Goal: Task Accomplishment & Management: Manage account settings

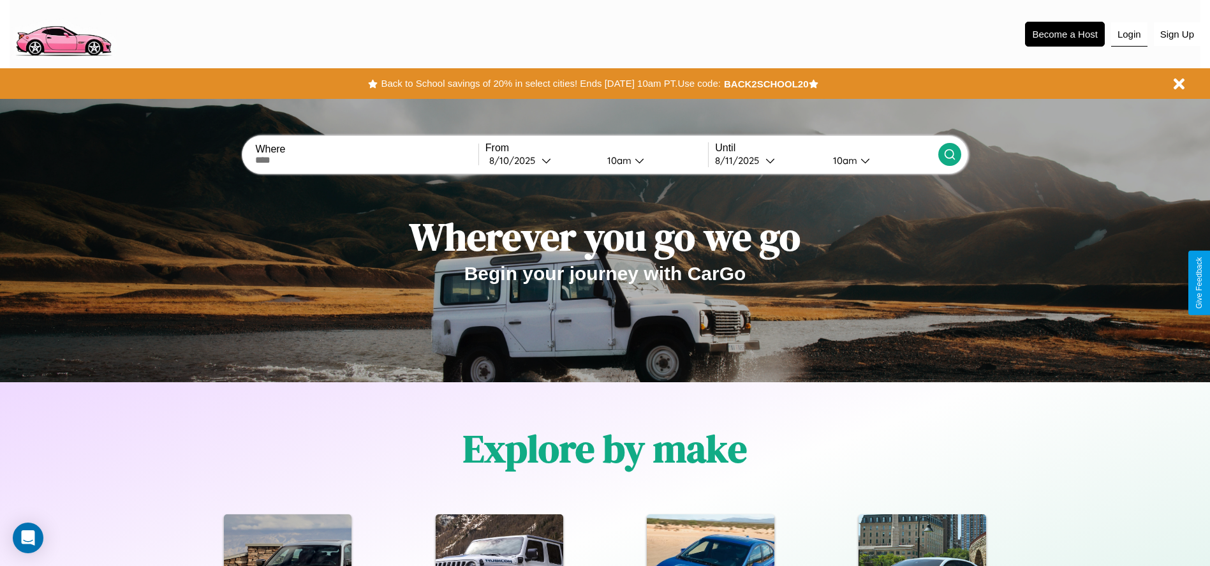
click at [1129, 34] on button "Login" at bounding box center [1129, 34] width 36 height 24
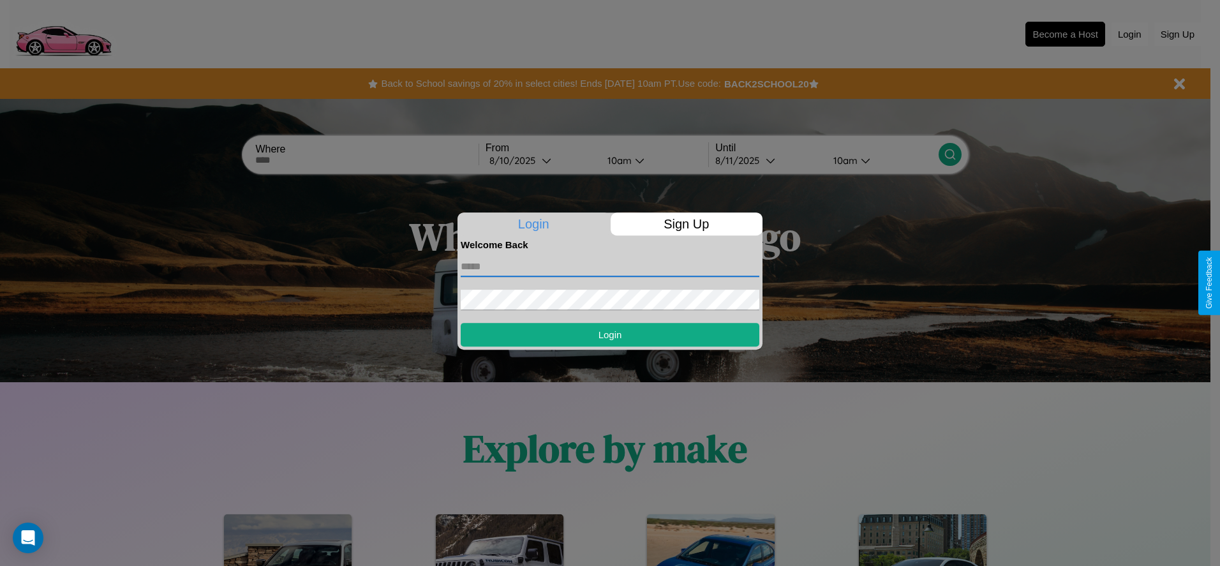
click at [610, 266] on input "text" at bounding box center [610, 266] width 299 height 20
type input "**********"
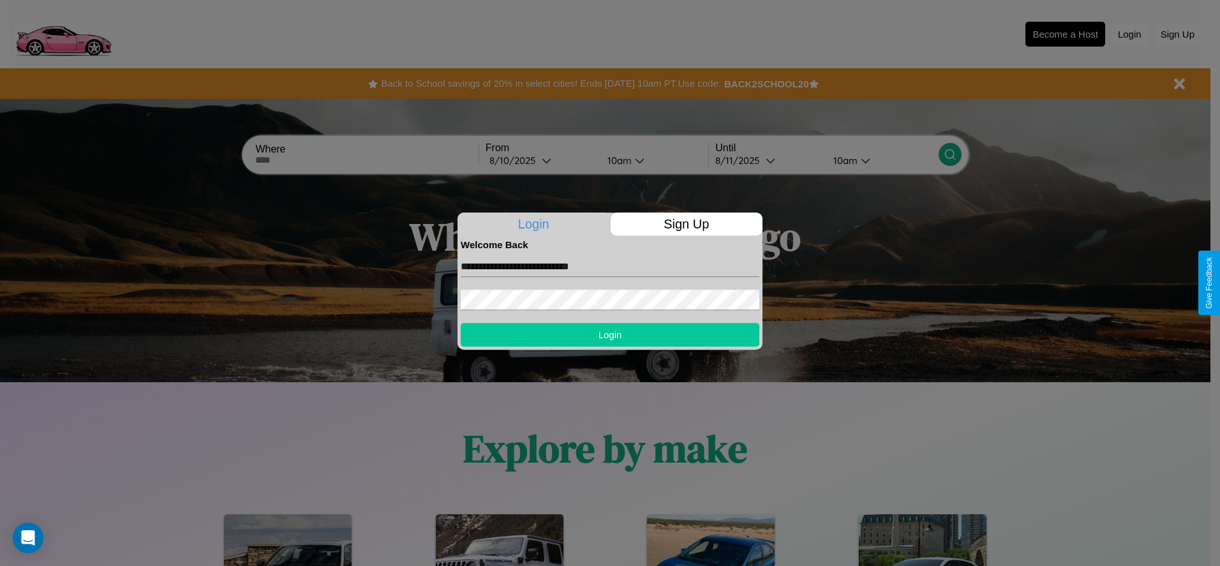
click at [610, 334] on button "Login" at bounding box center [610, 335] width 299 height 24
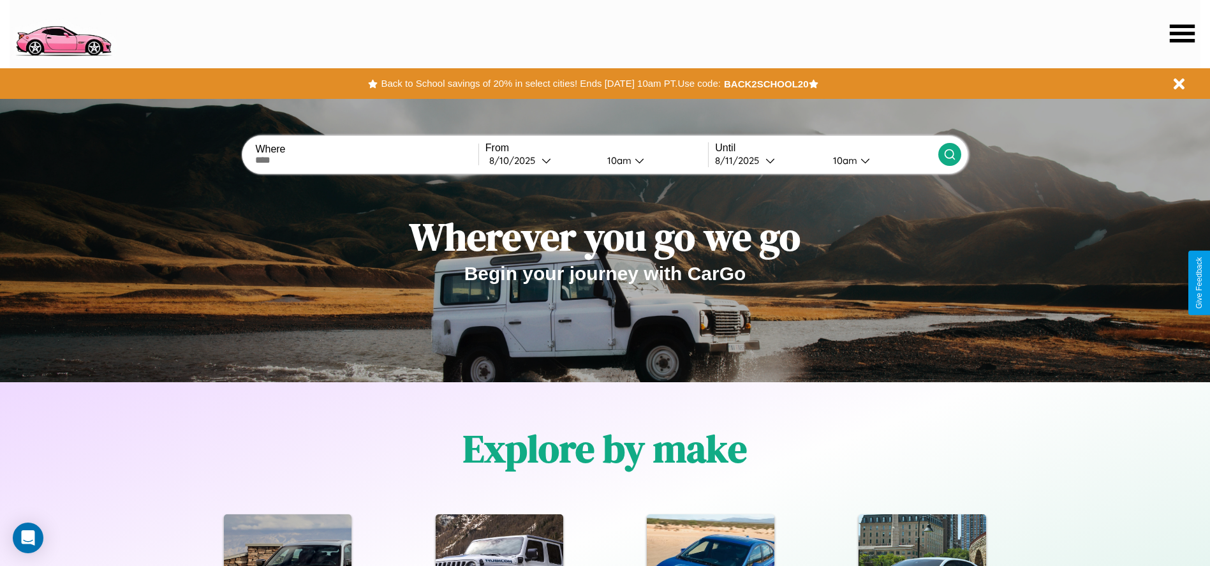
click at [1182, 33] on icon at bounding box center [1182, 33] width 25 height 18
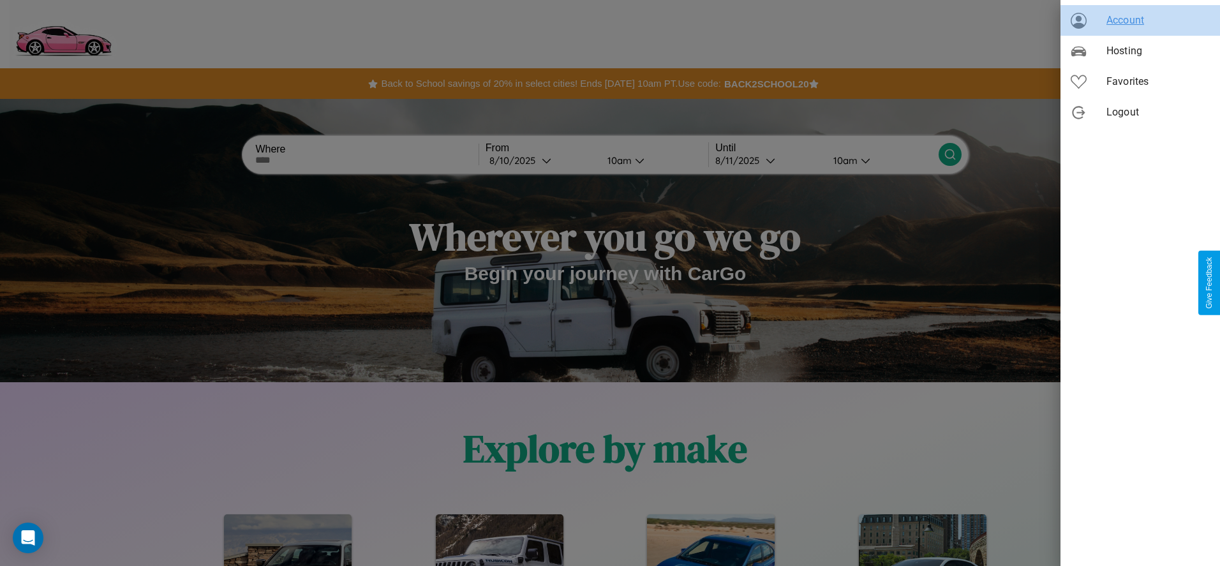
click at [1140, 20] on span "Account" at bounding box center [1157, 20] width 103 height 15
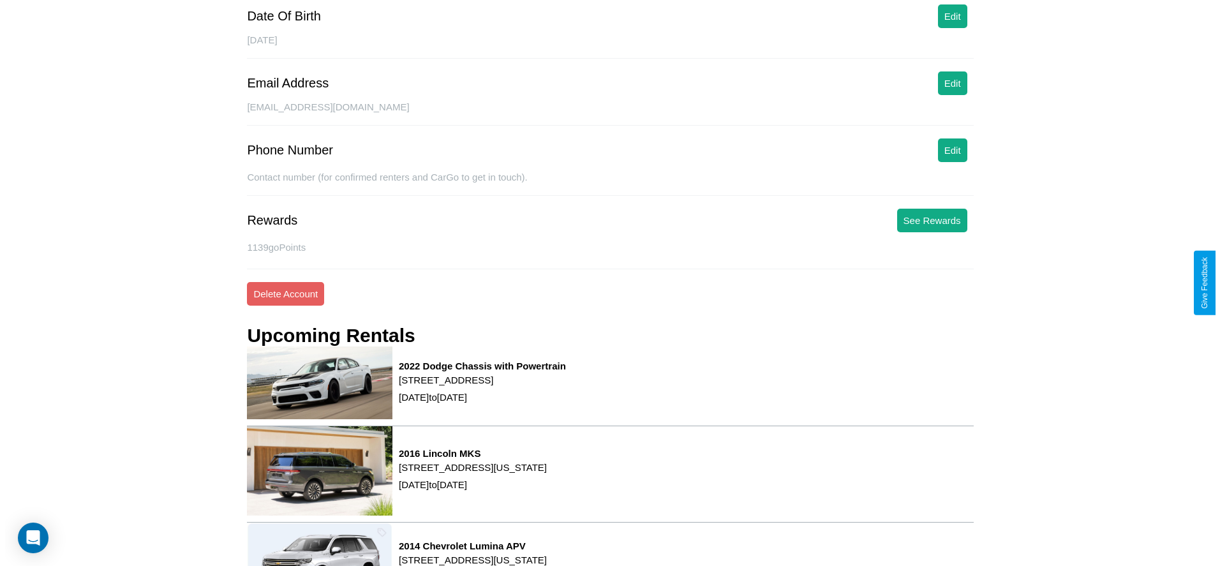
scroll to position [183, 0]
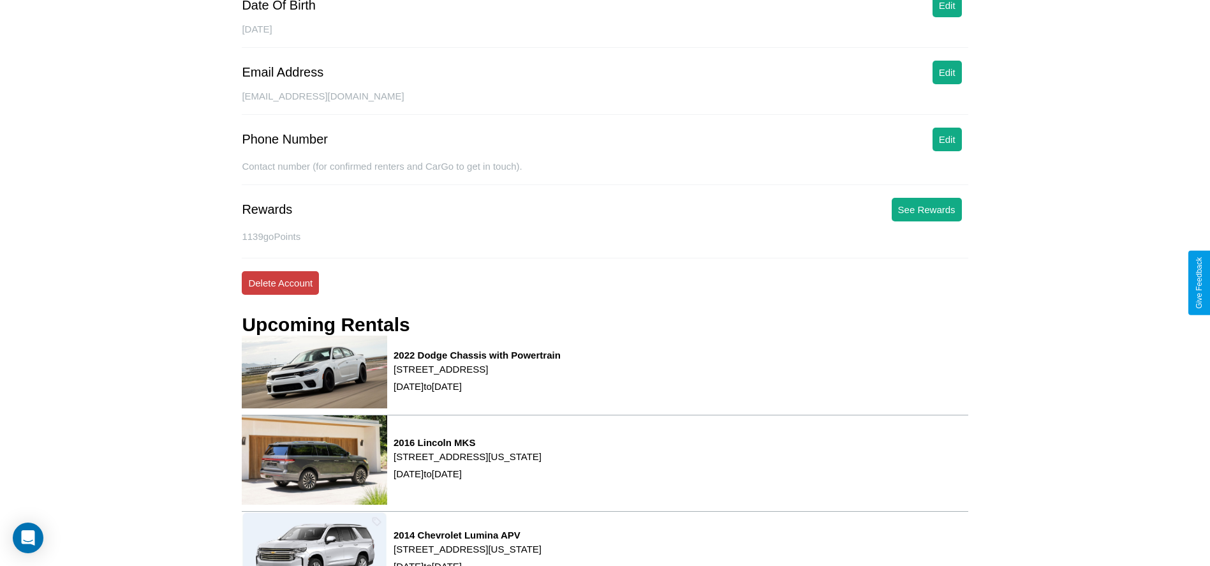
click at [280, 283] on button "Delete Account" at bounding box center [280, 283] width 77 height 24
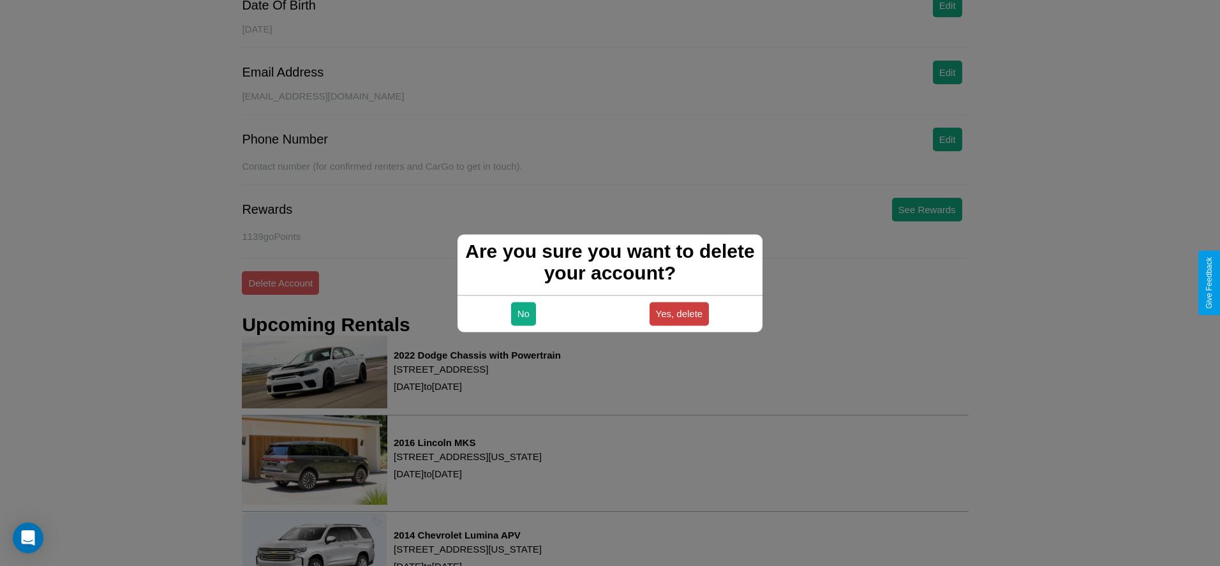
click at [679, 313] on button "Yes, delete" at bounding box center [679, 314] width 60 height 24
